Goal: Information Seeking & Learning: Understand process/instructions

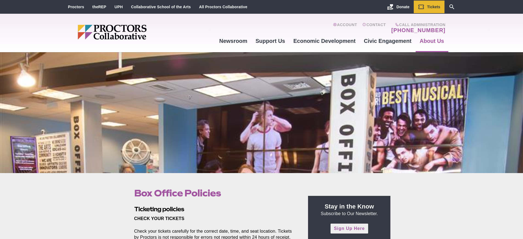
click at [349, 229] on link "Sign Up Here" at bounding box center [349, 229] width 37 height 10
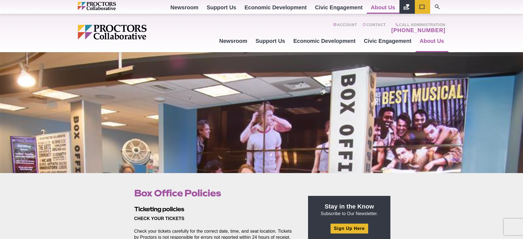
scroll to position [262, 0]
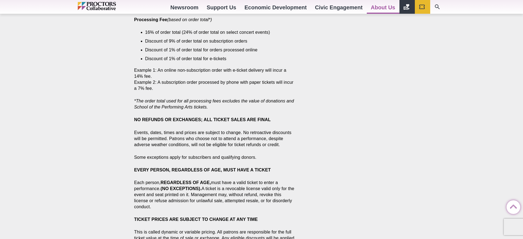
click at [202, 120] on strong "NO REFUNDS OR EXCHANGES; ALL TICKET SALES ARE FINAL" at bounding box center [202, 119] width 137 height 5
click at [215, 157] on p "Some exceptions apply for subscribers and qualifying donors." at bounding box center [215, 157] width 162 height 6
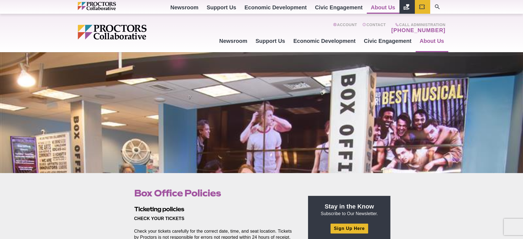
scroll to position [299, 0]
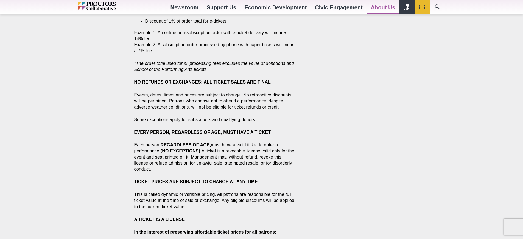
click at [202, 82] on strong "NO REFUNDS OR EXCHANGES; ALL TICKET SALES ARE FINAL" at bounding box center [202, 82] width 137 height 5
click at [215, 120] on p "Some exceptions apply for subscribers and qualifying donors." at bounding box center [215, 120] width 162 height 6
